Goal: Information Seeking & Learning: Learn about a topic

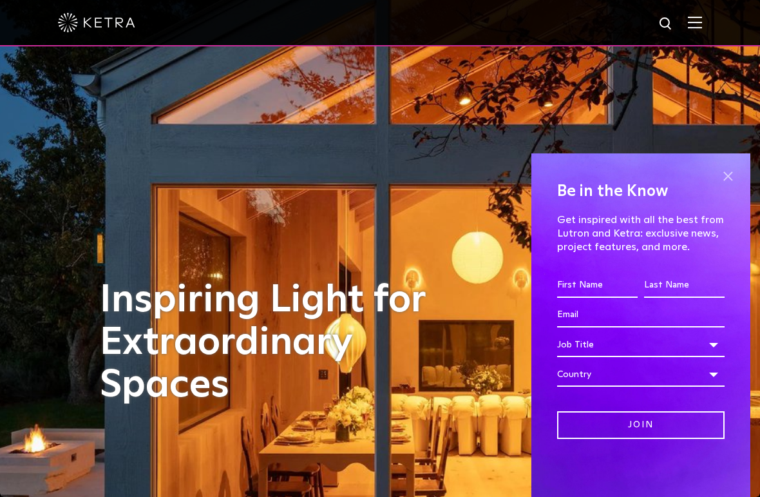
click at [720, 172] on span at bounding box center [727, 175] width 19 height 19
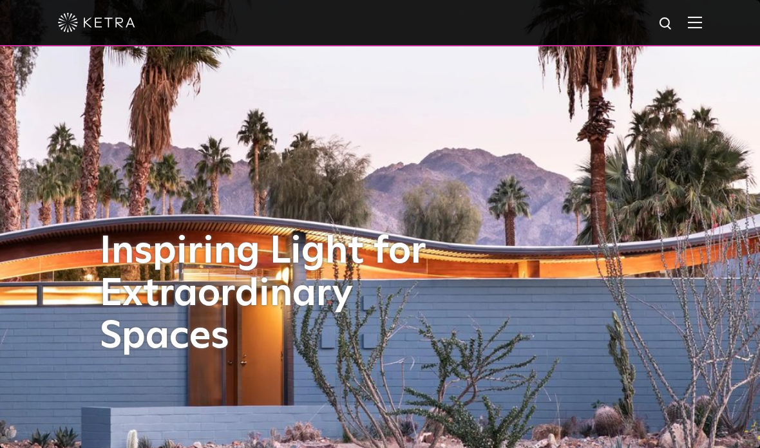
click at [723, 443] on img at bounding box center [380, 224] width 988 height 583
click at [703, 356] on img at bounding box center [380, 224] width 988 height 583
click at [697, 233] on img at bounding box center [380, 224] width 988 height 583
click at [589, 284] on div "Inspiring Light for Extraordinary Spaces" at bounding box center [380, 224] width 561 height 448
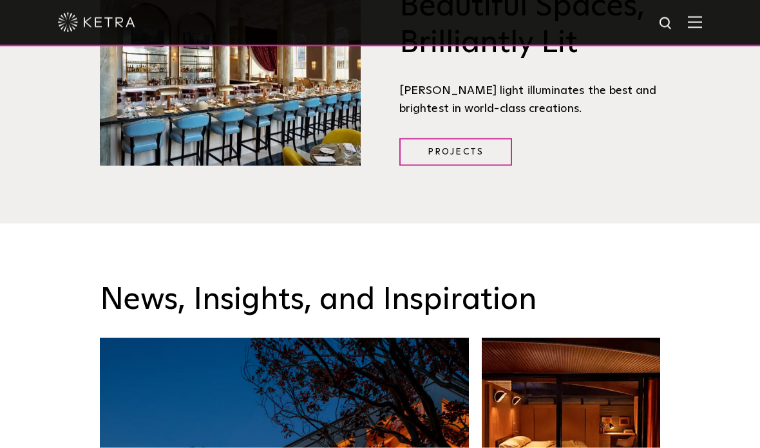
scroll to position [1565, 0]
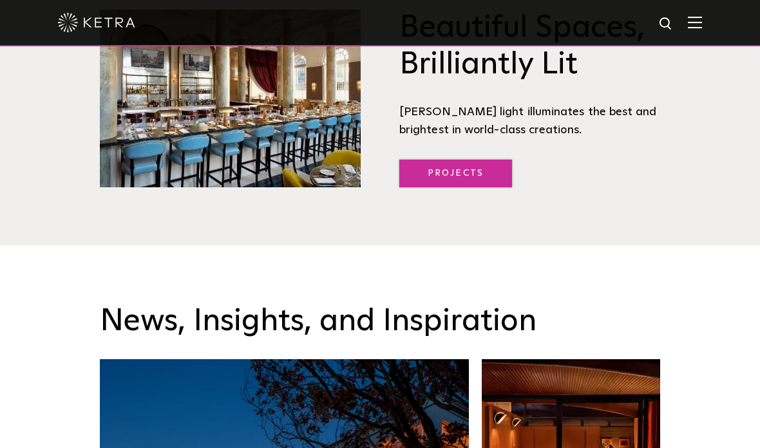
click at [458, 180] on link "Projects" at bounding box center [455, 174] width 113 height 28
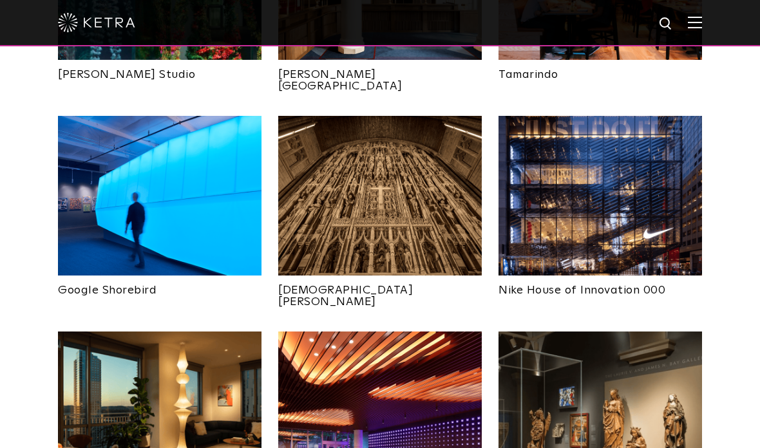
scroll to position [905, 0]
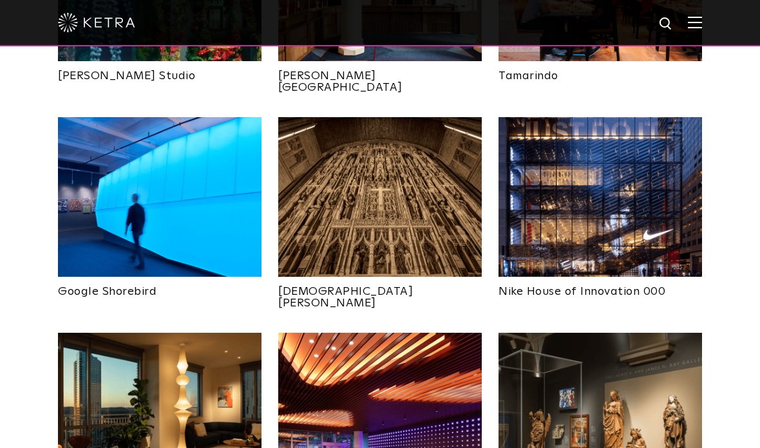
click at [633, 149] on img at bounding box center [601, 197] width 204 height 160
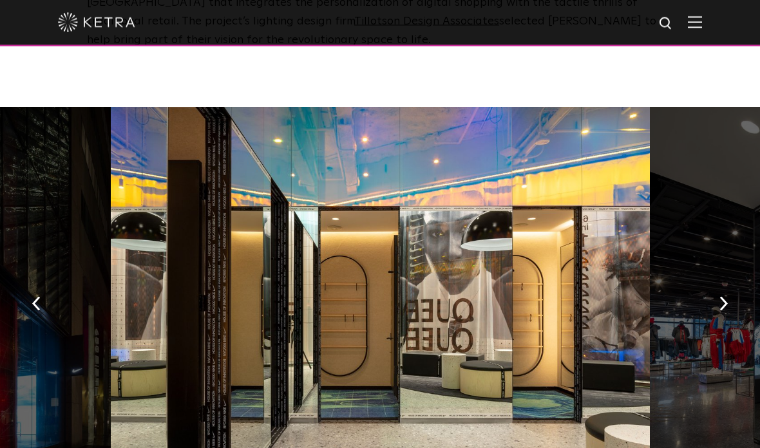
scroll to position [672, 0]
click at [716, 305] on button "button" at bounding box center [724, 303] width 28 height 44
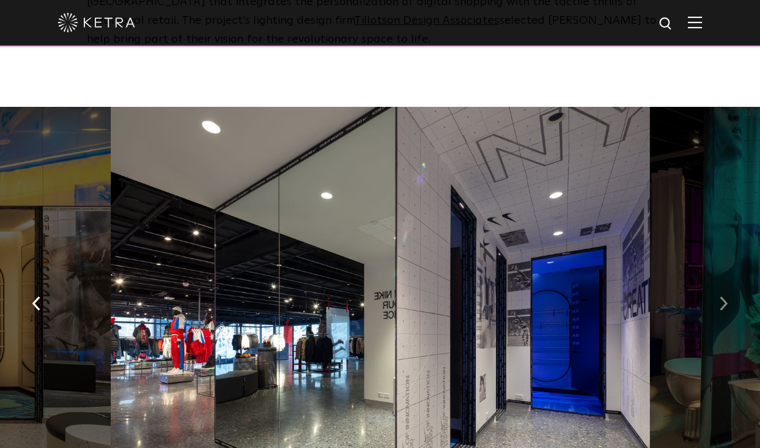
click at [715, 311] on button "button" at bounding box center [724, 303] width 28 height 44
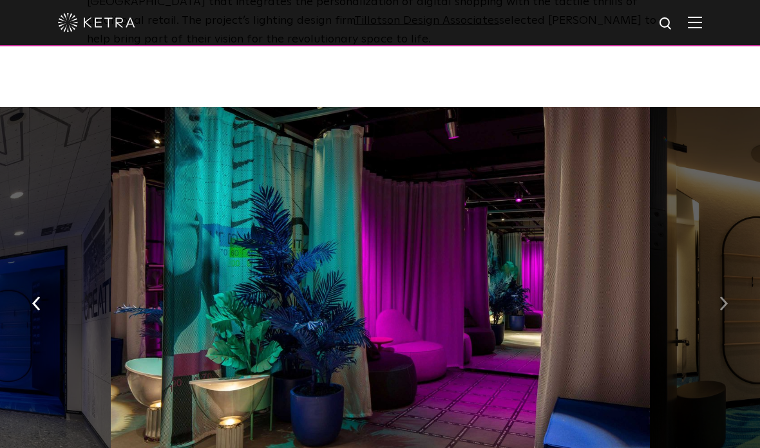
click at [713, 314] on button "button" at bounding box center [724, 303] width 28 height 44
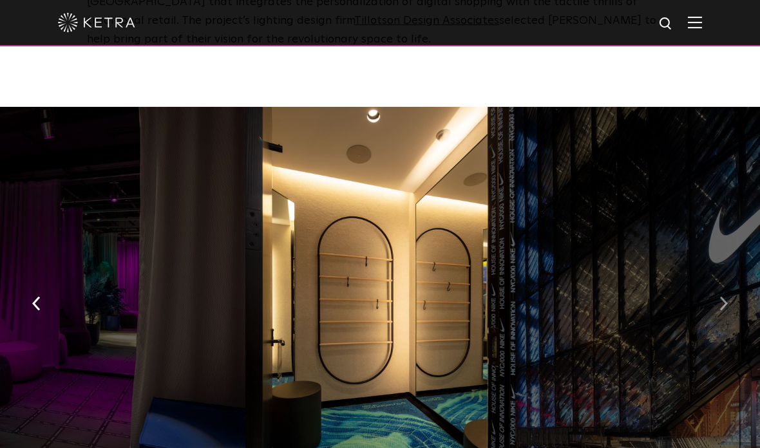
click at [723, 303] on img "button" at bounding box center [724, 304] width 8 height 14
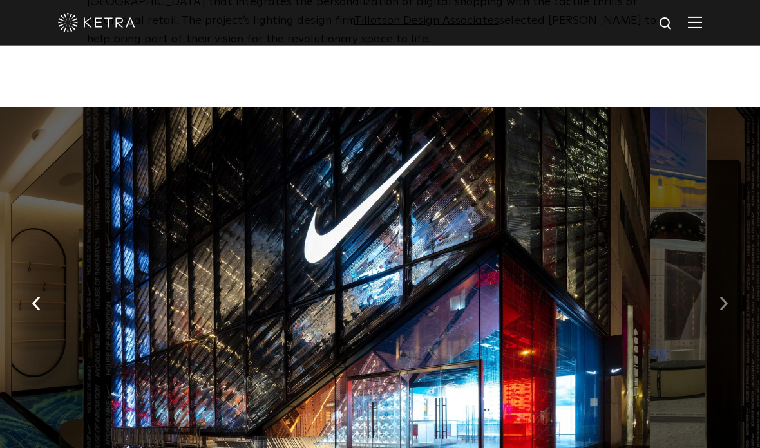
click at [722, 302] on img "button" at bounding box center [724, 304] width 8 height 14
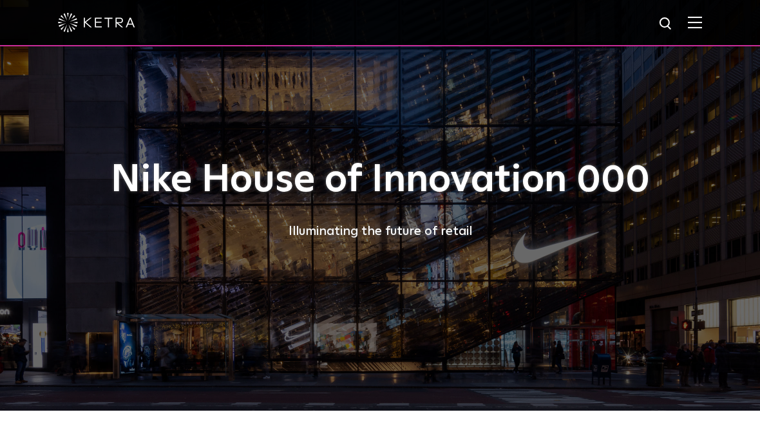
scroll to position [0, 0]
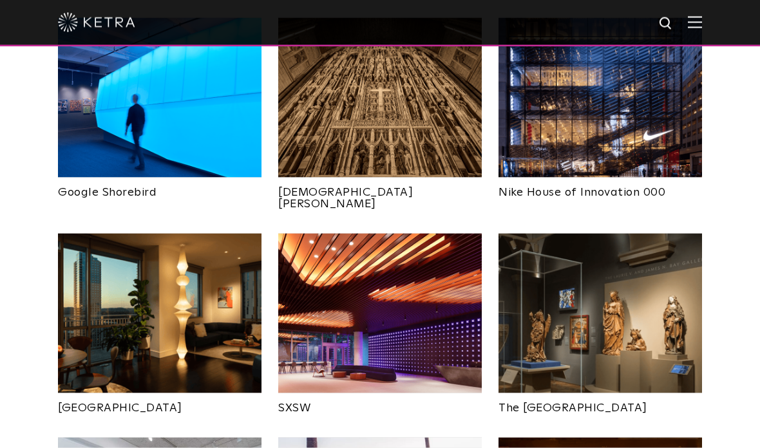
scroll to position [1010, 0]
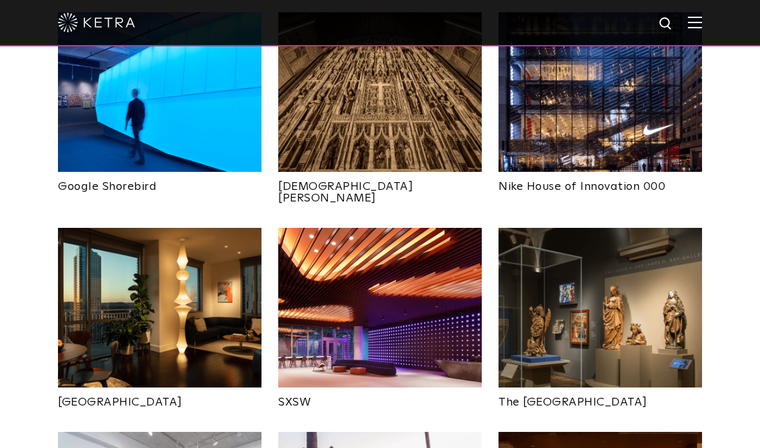
click at [400, 245] on img at bounding box center [380, 308] width 204 height 160
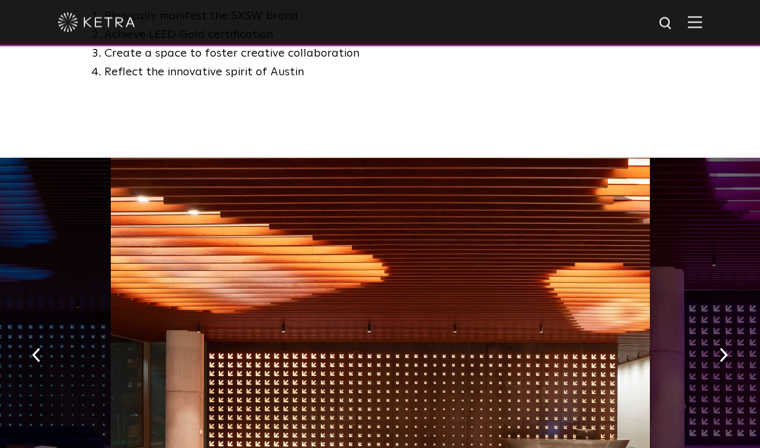
scroll to position [872, 0]
click at [718, 332] on button "button" at bounding box center [724, 354] width 28 height 44
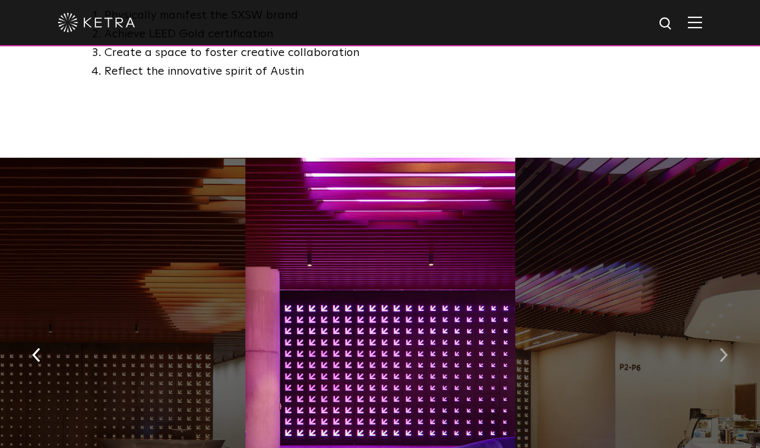
click at [720, 332] on button "button" at bounding box center [724, 354] width 28 height 44
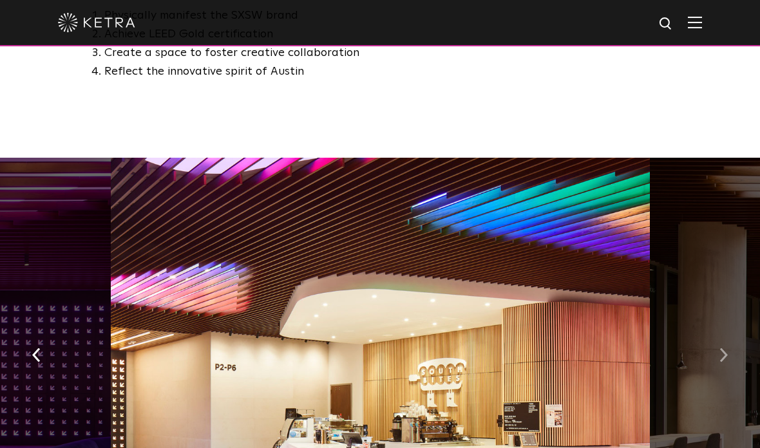
click at [730, 332] on button "button" at bounding box center [724, 354] width 28 height 44
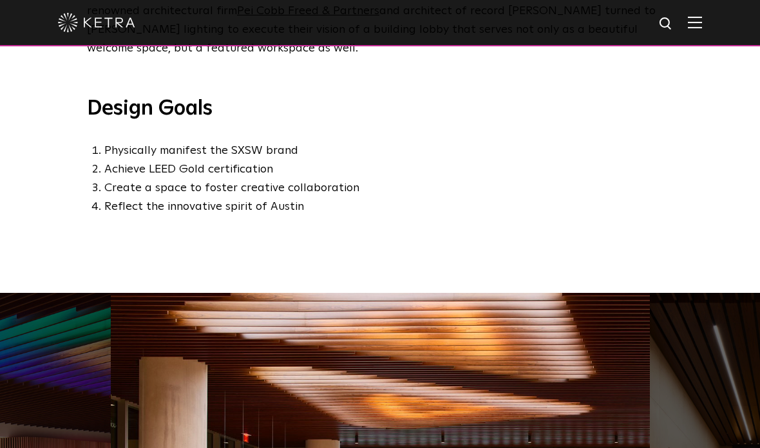
scroll to position [727, 0]
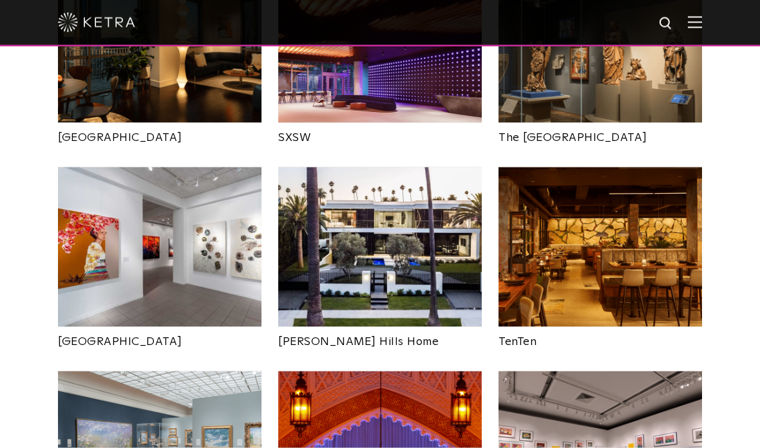
scroll to position [1281, 0]
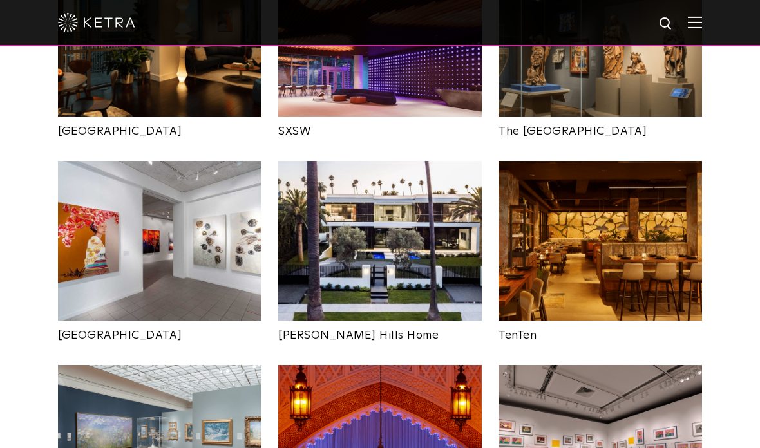
click at [379, 206] on img at bounding box center [380, 241] width 204 height 160
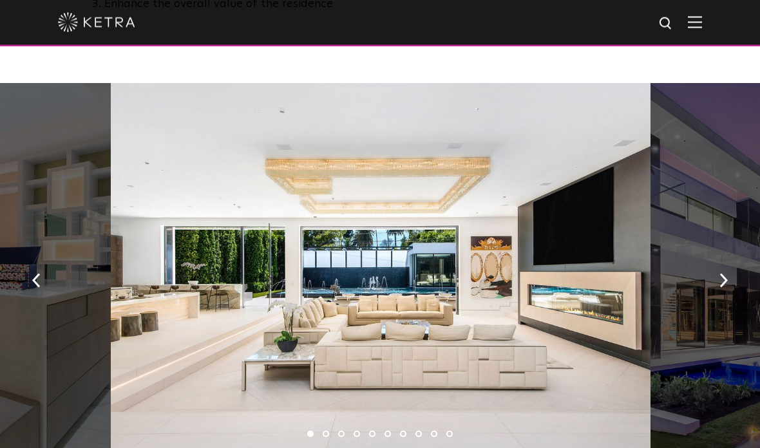
scroll to position [818, 0]
click at [713, 265] on button "button" at bounding box center [724, 280] width 28 height 44
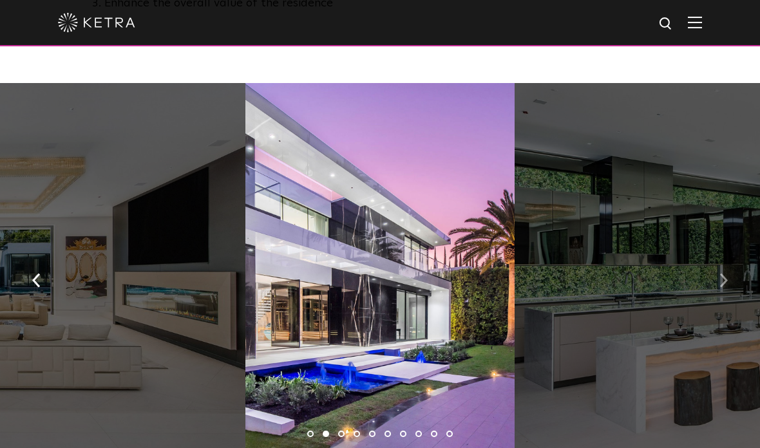
click at [711, 271] on button "button" at bounding box center [724, 280] width 28 height 44
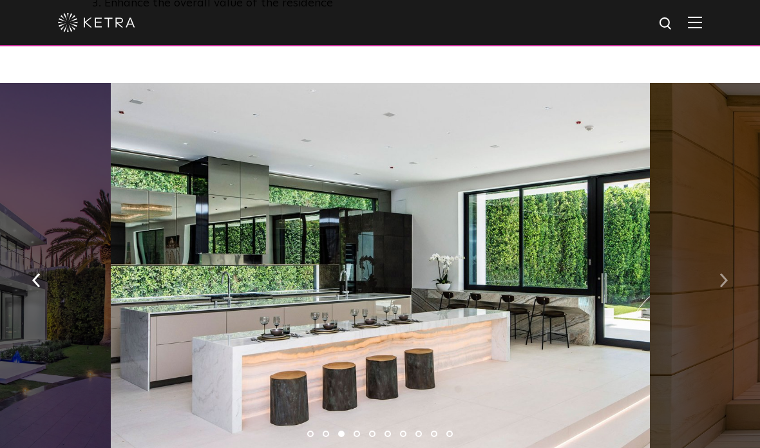
click at [725, 274] on img "button" at bounding box center [724, 281] width 8 height 14
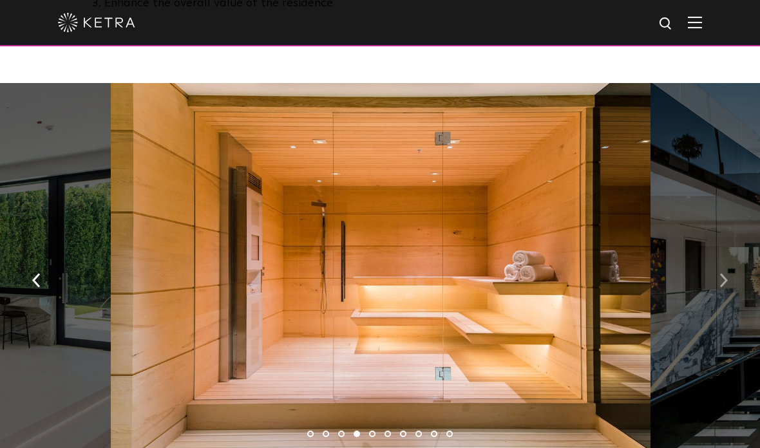
click at [723, 274] on img "button" at bounding box center [724, 281] width 8 height 14
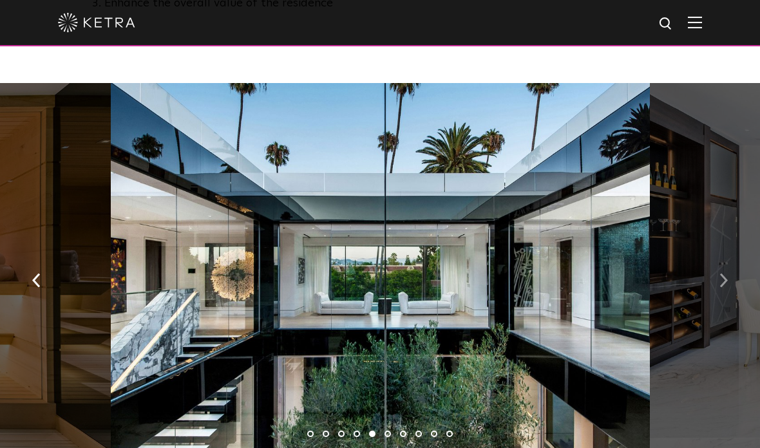
click at [724, 274] on img "button" at bounding box center [724, 281] width 8 height 14
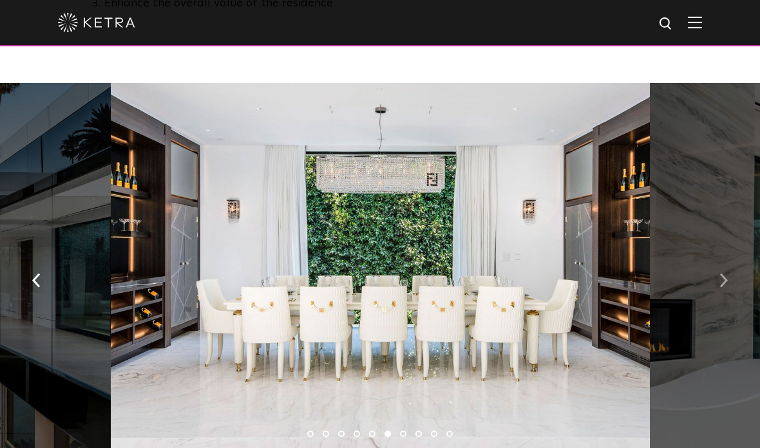
click at [731, 261] on button "button" at bounding box center [724, 280] width 28 height 44
click at [38, 258] on button "button" at bounding box center [37, 280] width 28 height 44
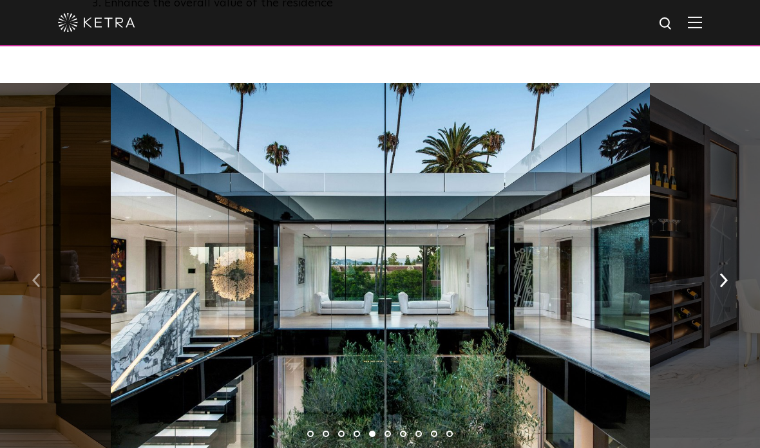
click at [35, 258] on button "button" at bounding box center [37, 280] width 28 height 44
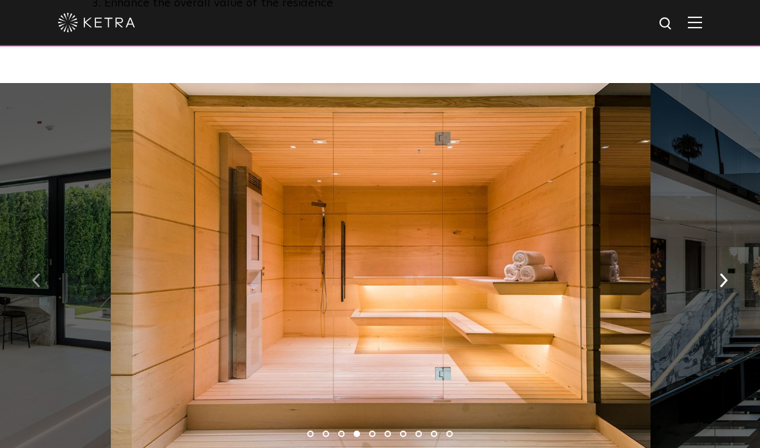
click at [50, 258] on button "button" at bounding box center [37, 280] width 28 height 44
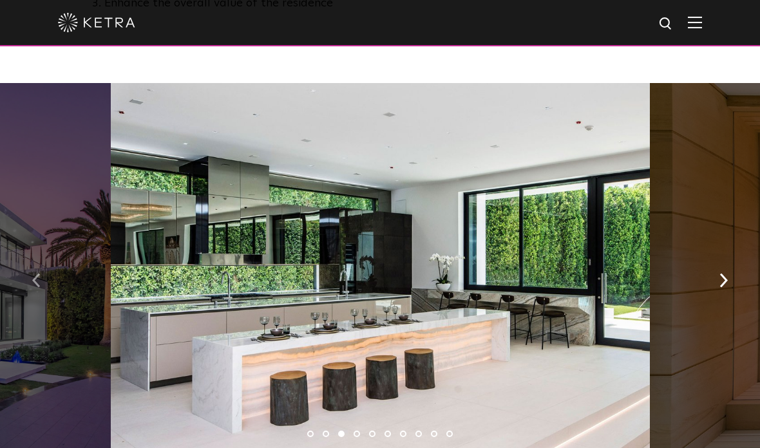
click at [39, 274] on img "button" at bounding box center [36, 281] width 8 height 14
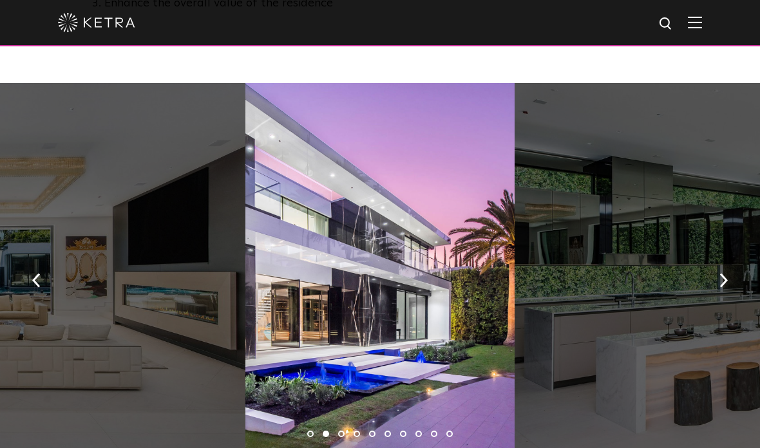
click at [39, 274] on img "button" at bounding box center [36, 281] width 8 height 14
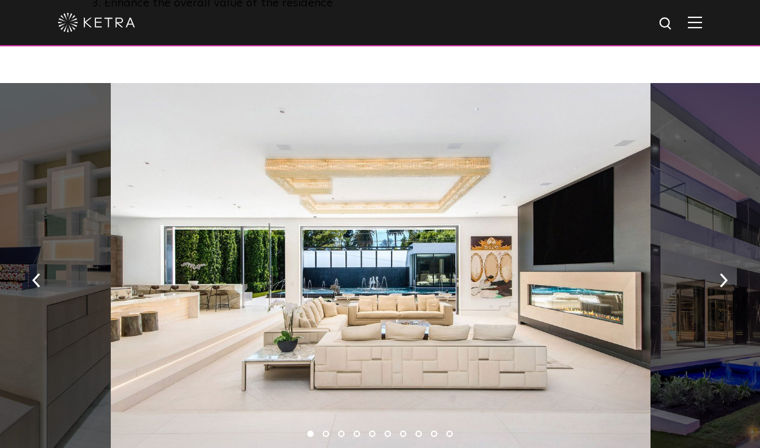
click at [43, 258] on button "button" at bounding box center [37, 280] width 28 height 44
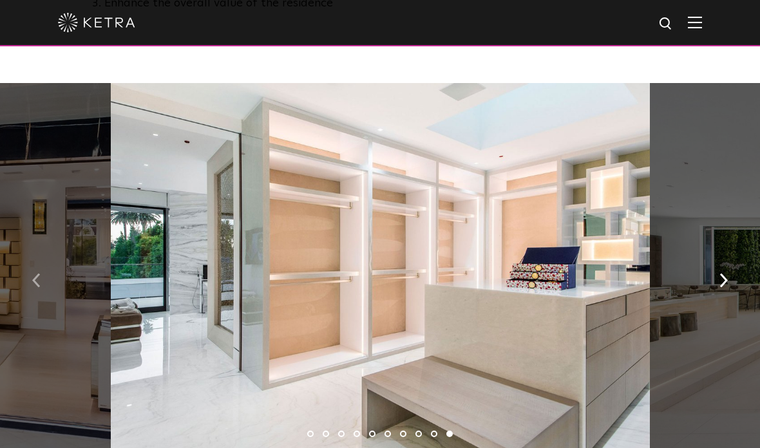
click at [44, 258] on button "button" at bounding box center [37, 280] width 28 height 44
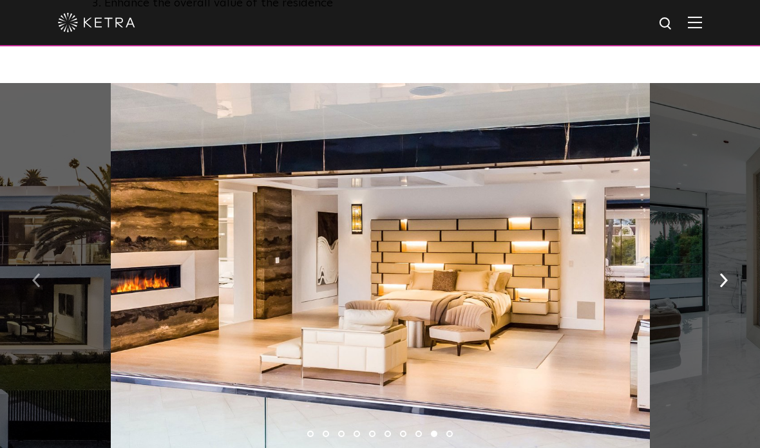
click at [42, 258] on button "button" at bounding box center [37, 280] width 28 height 44
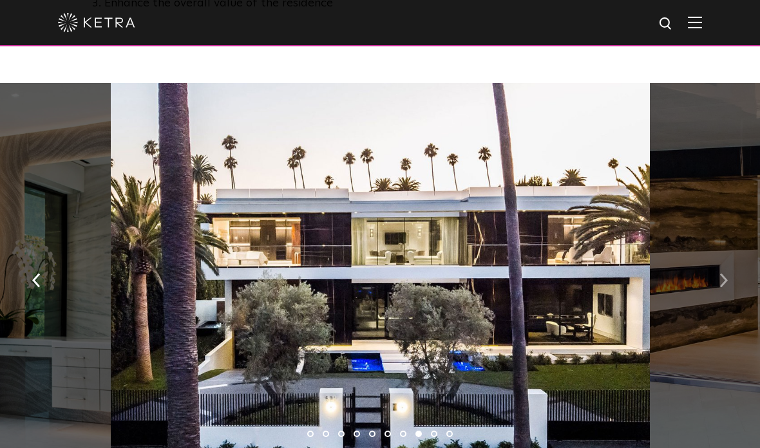
click at [712, 261] on button "button" at bounding box center [724, 280] width 28 height 44
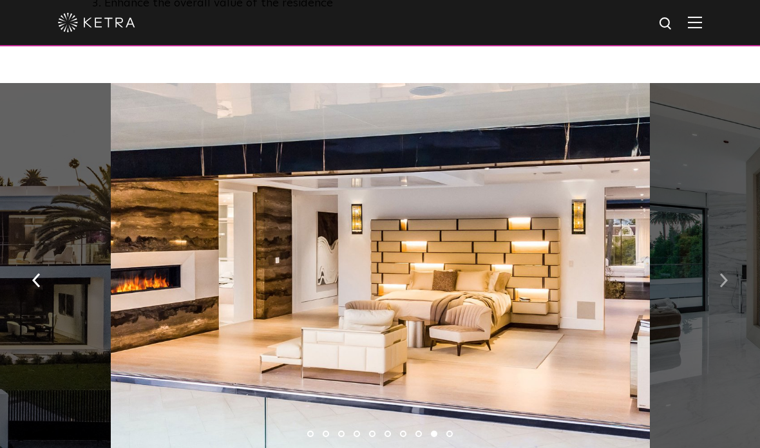
click at [724, 267] on button "button" at bounding box center [724, 280] width 28 height 44
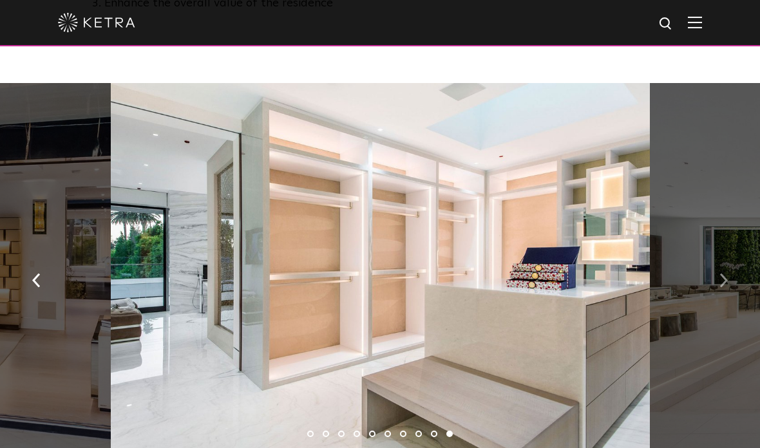
click at [722, 274] on img "button" at bounding box center [724, 281] width 8 height 14
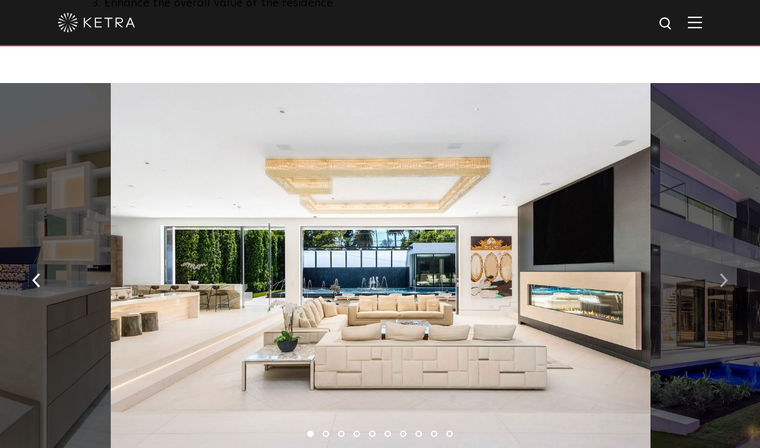
click at [725, 274] on img "button" at bounding box center [724, 281] width 8 height 14
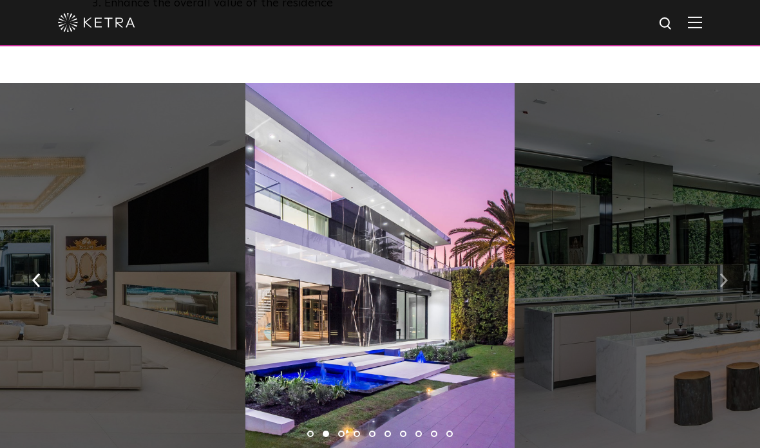
click at [724, 274] on img "button" at bounding box center [724, 281] width 8 height 14
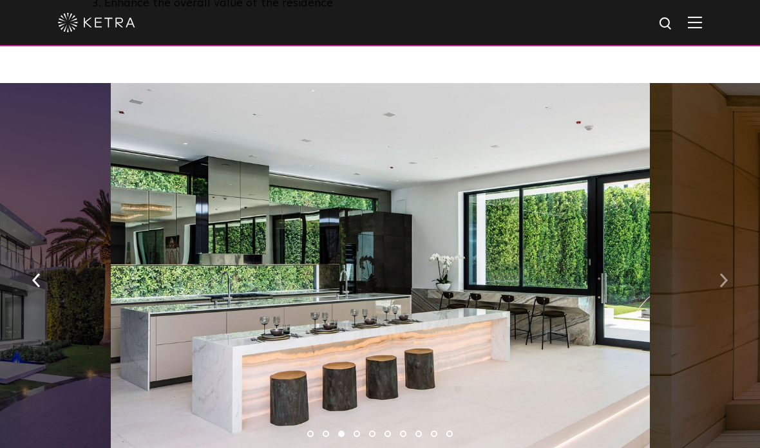
click at [727, 274] on img "button" at bounding box center [724, 281] width 8 height 14
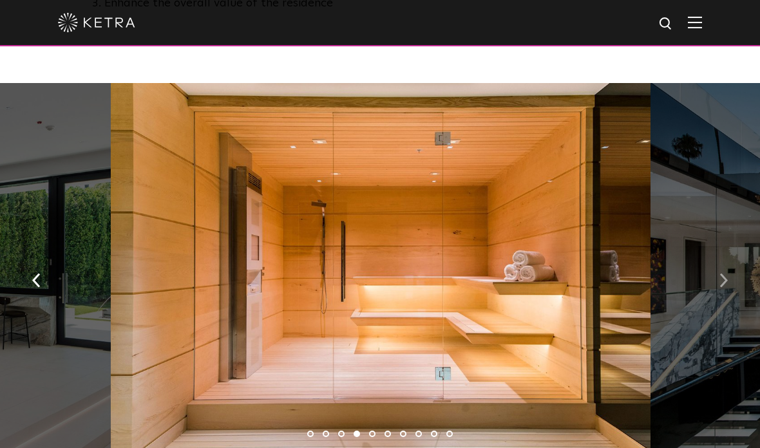
click at [724, 274] on img "button" at bounding box center [724, 281] width 8 height 14
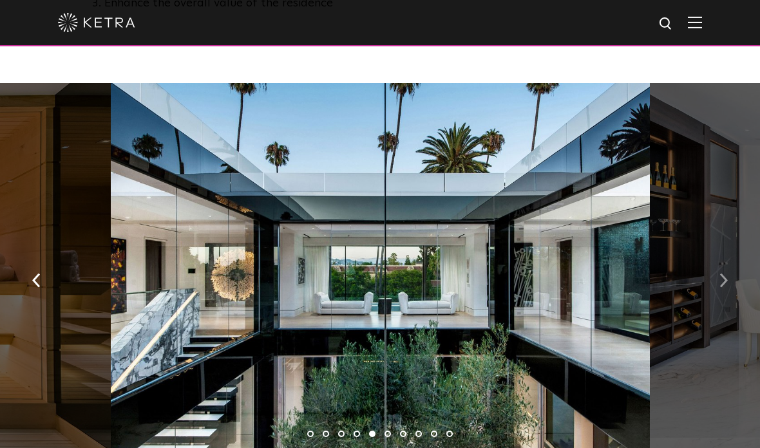
click at [720, 274] on img "button" at bounding box center [724, 281] width 8 height 14
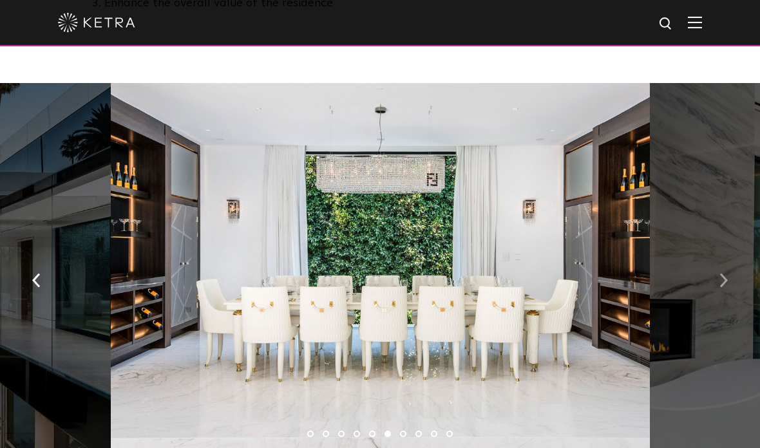
click at [723, 274] on img "button" at bounding box center [724, 281] width 8 height 14
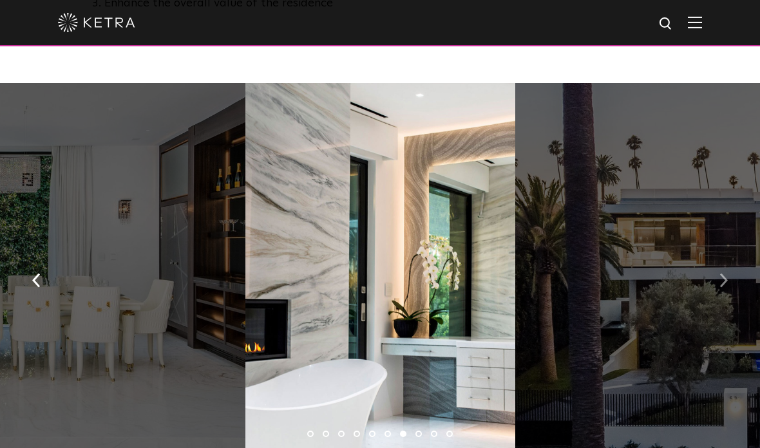
click at [720, 274] on img "button" at bounding box center [724, 281] width 8 height 14
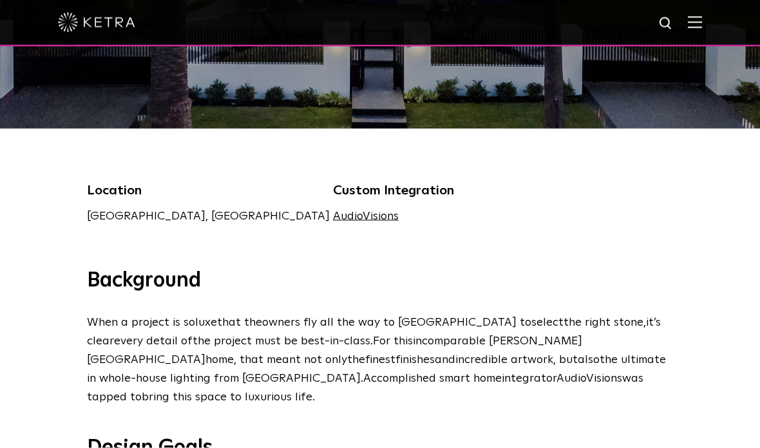
scroll to position [254, 0]
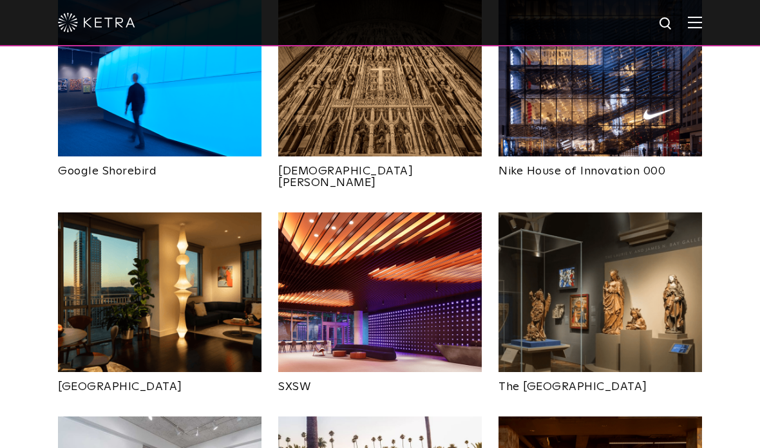
scroll to position [1017, 0]
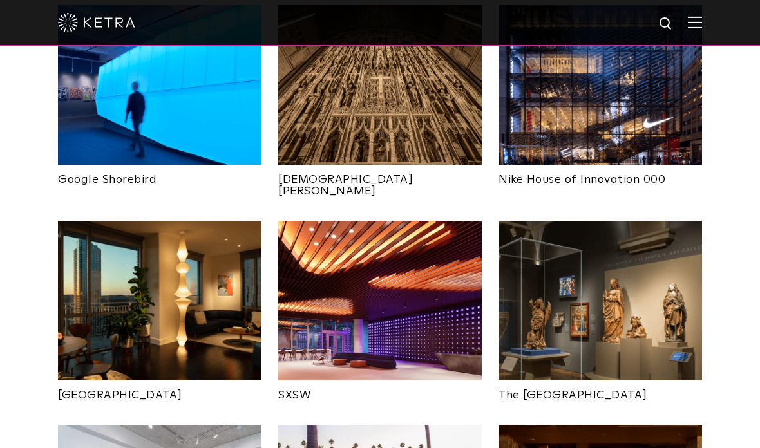
click at [390, 263] on img at bounding box center [380, 301] width 204 height 160
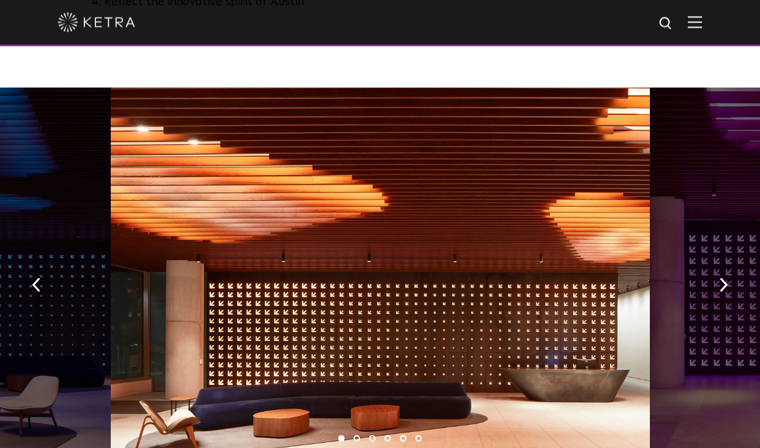
scroll to position [943, 0]
click at [720, 278] on img "button" at bounding box center [724, 285] width 8 height 14
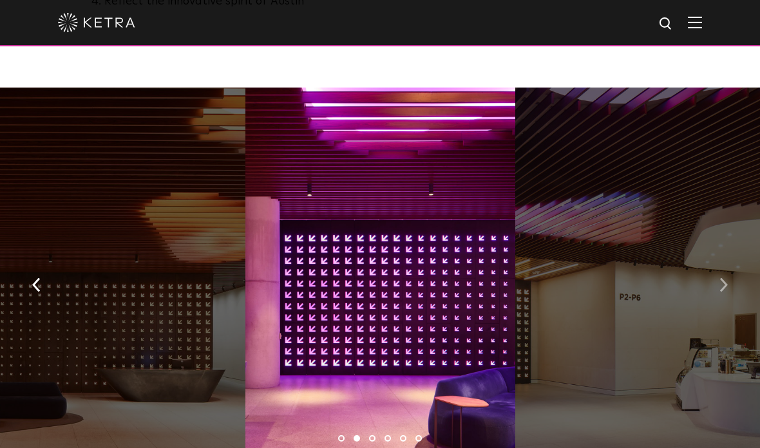
click at [716, 262] on button "button" at bounding box center [724, 284] width 28 height 44
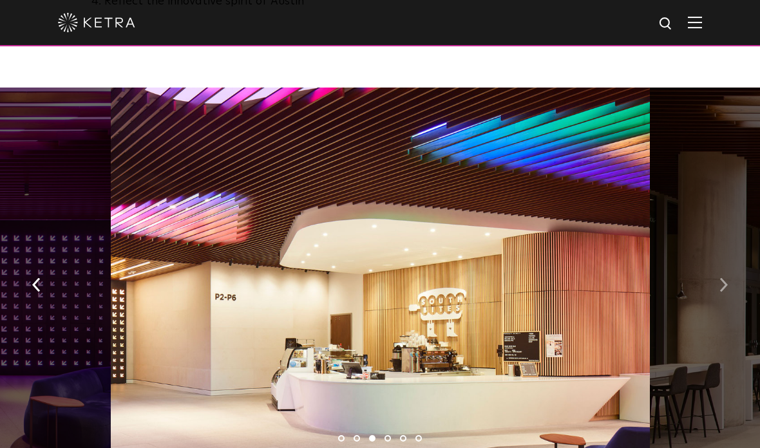
click at [720, 262] on button "button" at bounding box center [724, 284] width 28 height 44
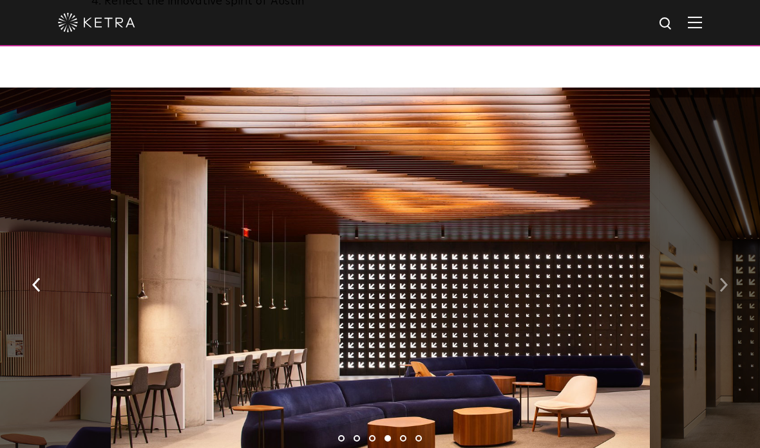
click at [727, 262] on button "button" at bounding box center [724, 284] width 28 height 44
